Goal: Navigation & Orientation: Find specific page/section

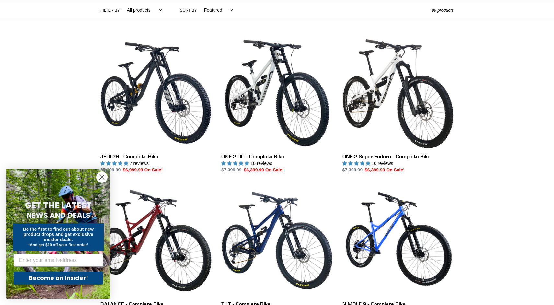
scroll to position [156, 0]
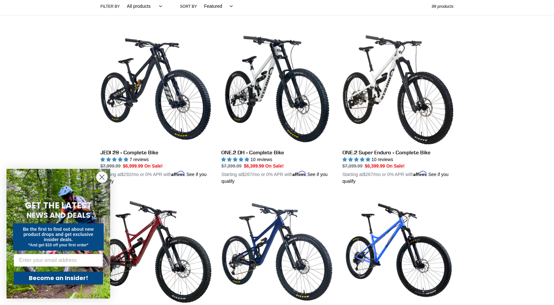
click at [214, 4] on select "Featured Best selling Alphabetically, A-Z Alphabetically, Z-A Price, low to hig…" at bounding box center [216, 6] width 37 height 18
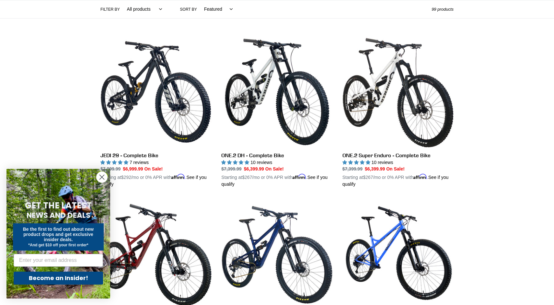
select select "price-ascending"
click at [198, 0] on select "Featured Best selling Alphabetically, A-Z Alphabetically, Z-A Price, low to hig…" at bounding box center [216, 9] width 37 height 18
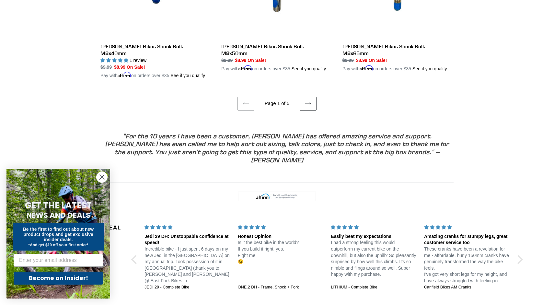
scroll to position [1351, 0]
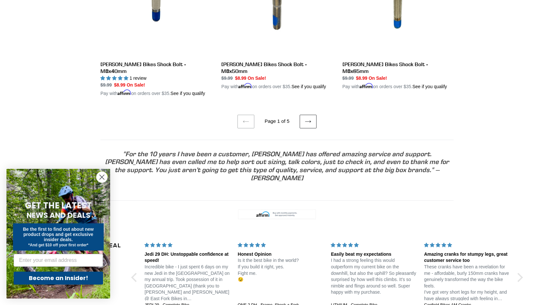
click at [310, 125] on icon at bounding box center [308, 121] width 6 height 6
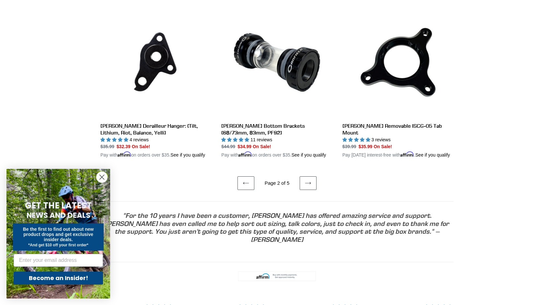
scroll to position [1281, 0]
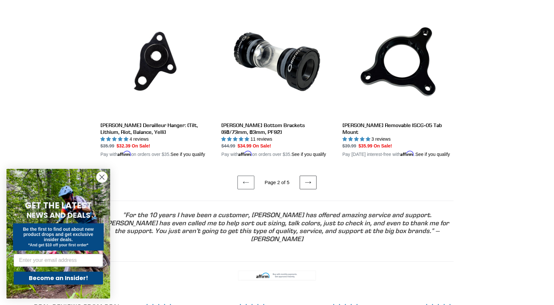
click at [309, 186] on icon at bounding box center [308, 182] width 6 height 6
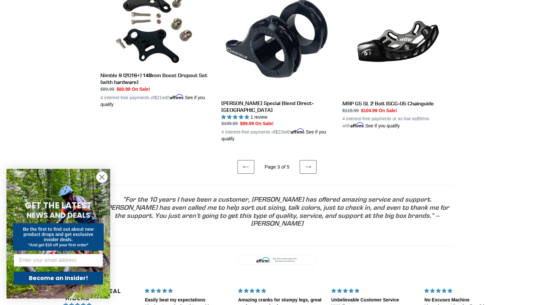
scroll to position [1361, 0]
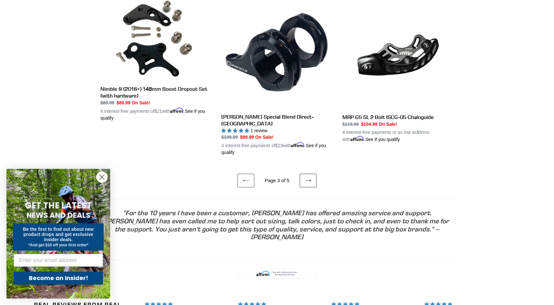
click at [310, 184] on icon at bounding box center [308, 180] width 6 height 6
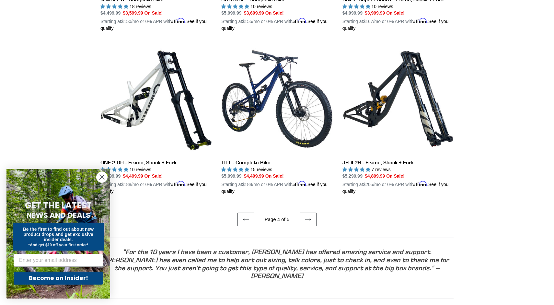
scroll to position [1294, 0]
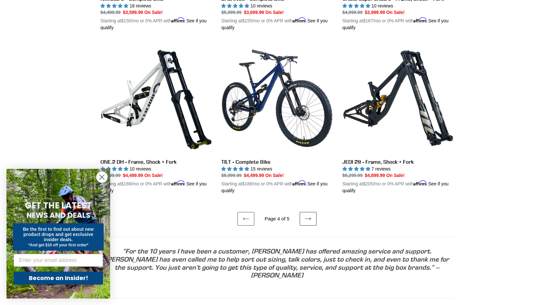
click at [309, 218] on icon at bounding box center [308, 219] width 6 height 2
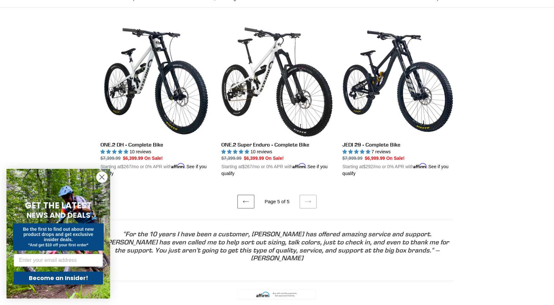
scroll to position [147, 0]
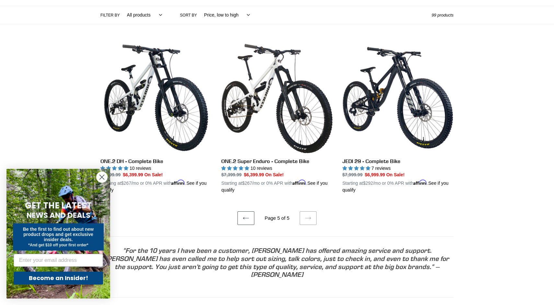
click at [103, 173] on circle "Close dialog" at bounding box center [102, 177] width 11 height 11
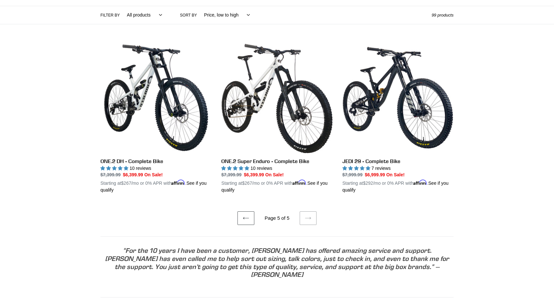
scroll to position [0, 0]
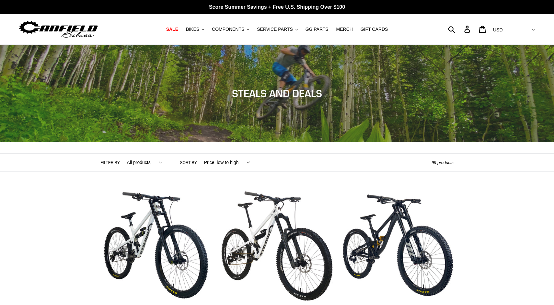
click at [140, 163] on select "All products 275 29er Axle balance BFCM23 BFCM24 BOGO23 CBF Chain Components Cr…" at bounding box center [142, 163] width 43 height 18
click at [195, 28] on span "BIKES" at bounding box center [192, 30] width 13 height 6
